Goal: Task Accomplishment & Management: Use online tool/utility

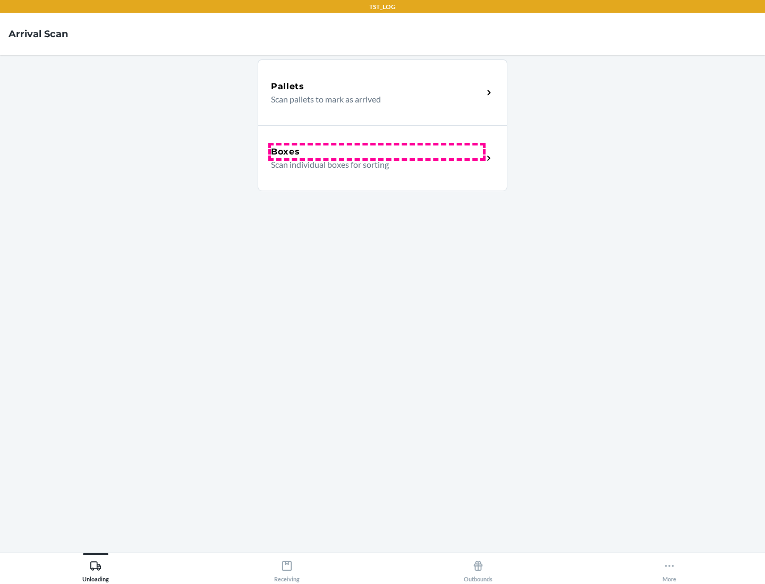
click at [377, 152] on div "Boxes" at bounding box center [377, 152] width 212 height 13
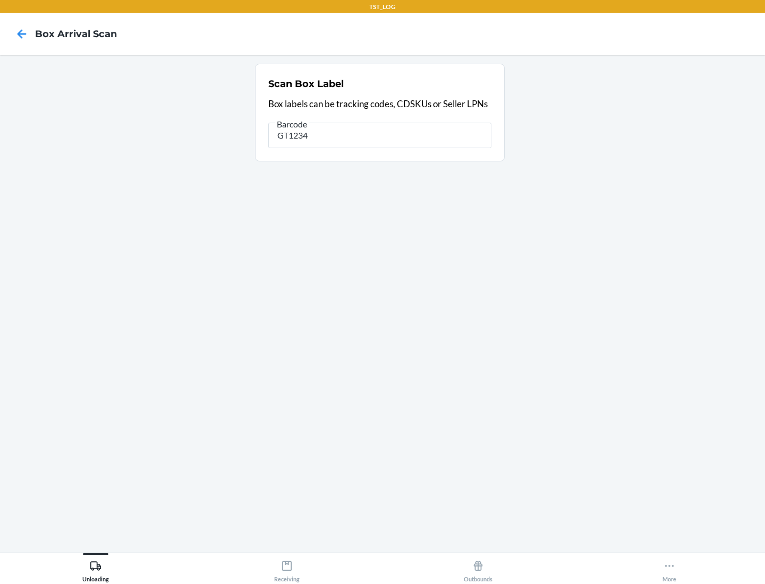
type input "GT1234"
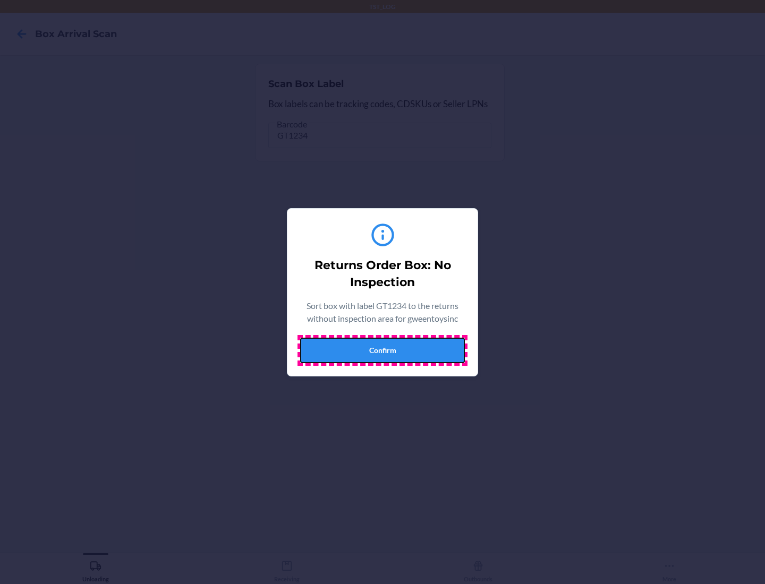
click at [382, 350] on button "Confirm" at bounding box center [382, 350] width 165 height 25
